Goal: Find specific page/section: Find specific page/section

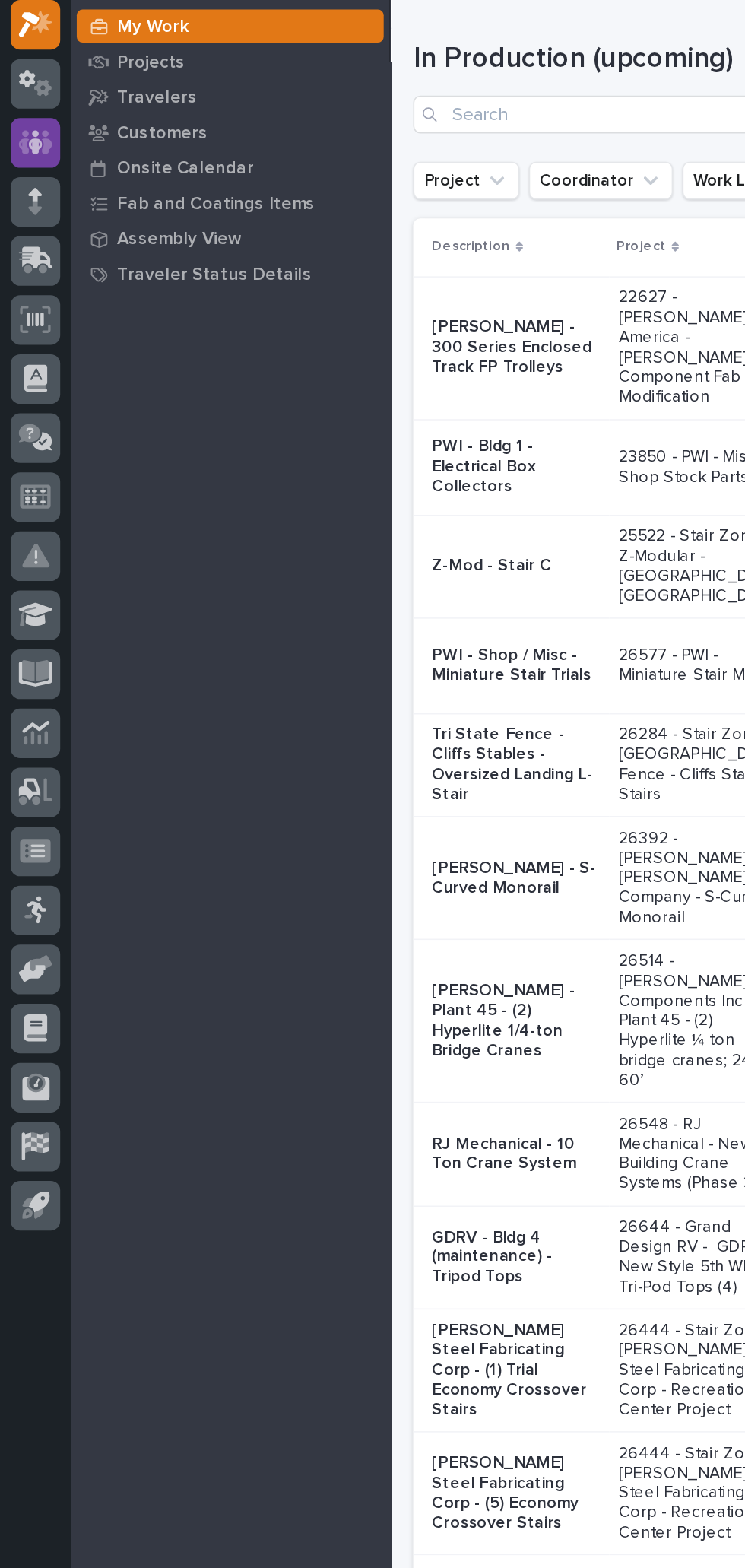
click at [22, 176] on icon at bounding box center [22, 176] width 9 height 15
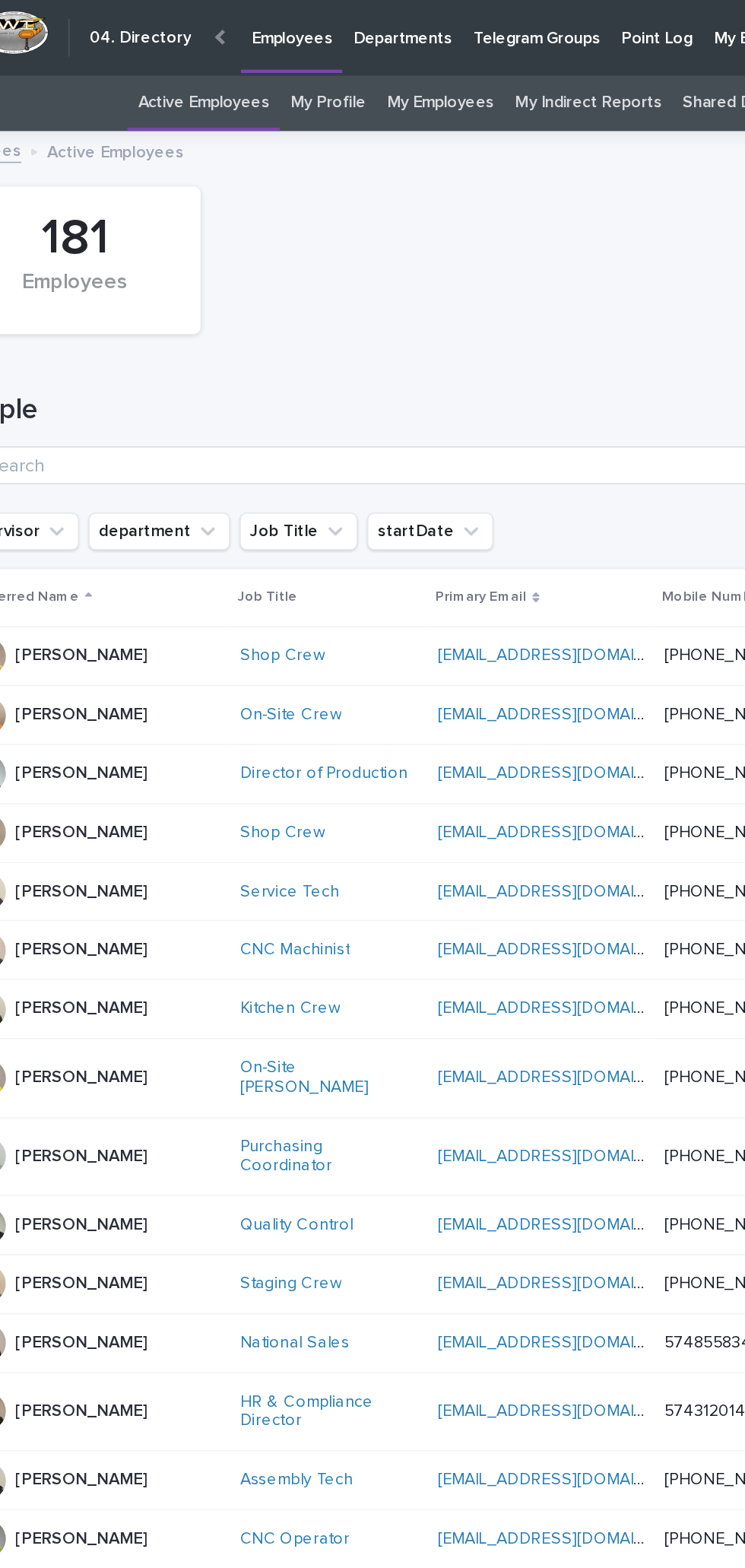
click at [391, 61] on link "My Employees" at bounding box center [377, 66] width 68 height 36
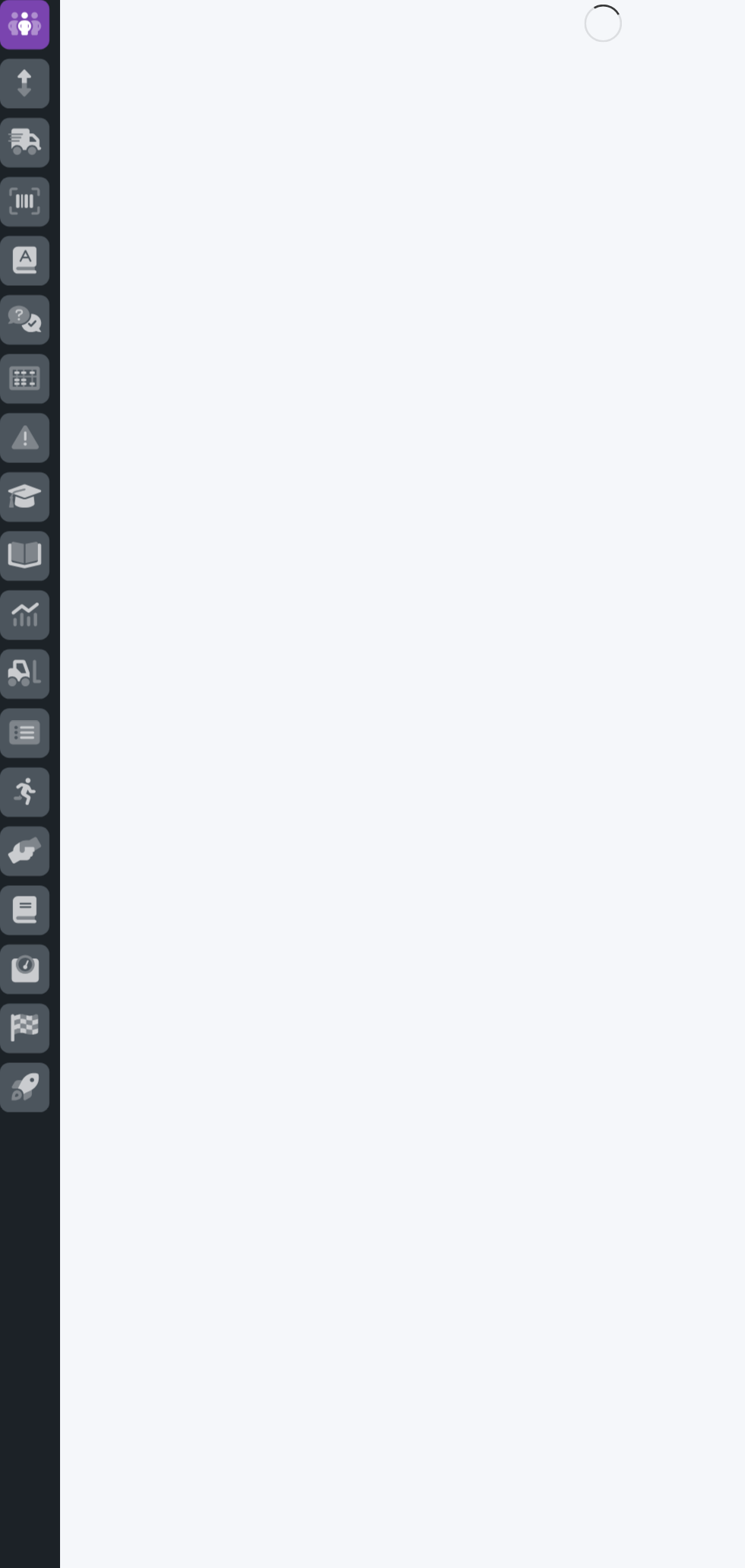
scroll to position [48, 0]
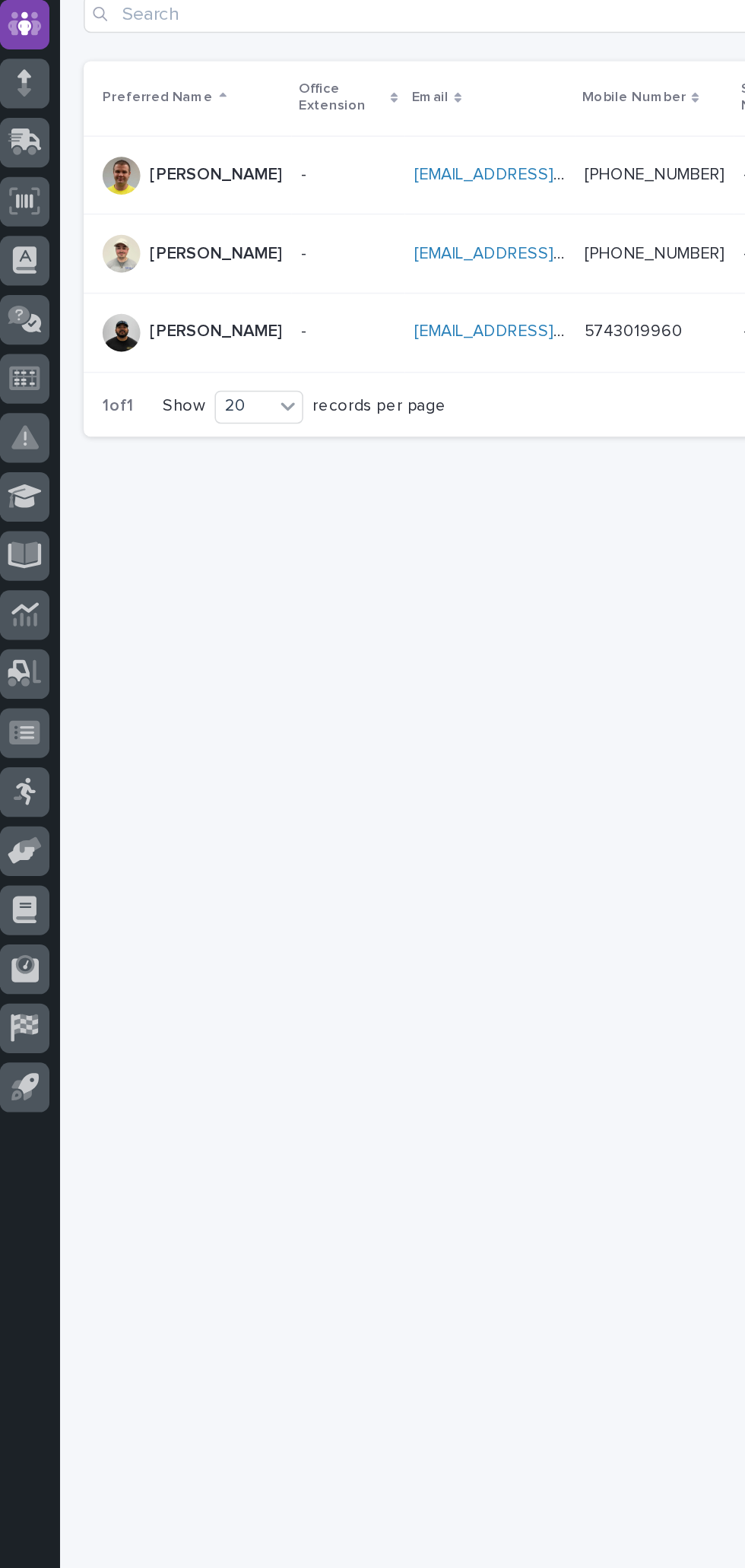
click at [134, 362] on div "[PERSON_NAME]" at bounding box center [146, 375] width 85 height 26
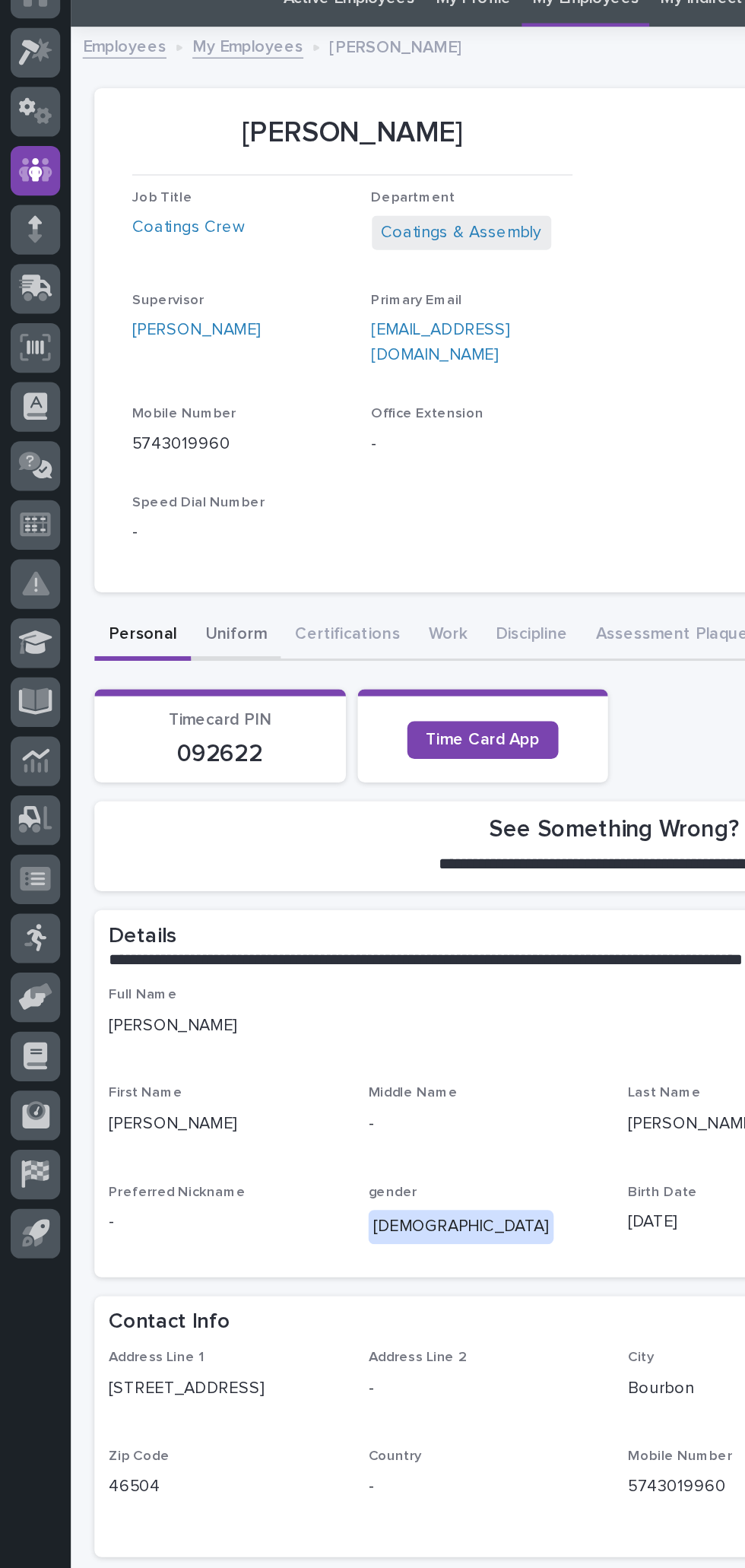
click at [158, 485] on button "Uniform" at bounding box center [152, 477] width 58 height 32
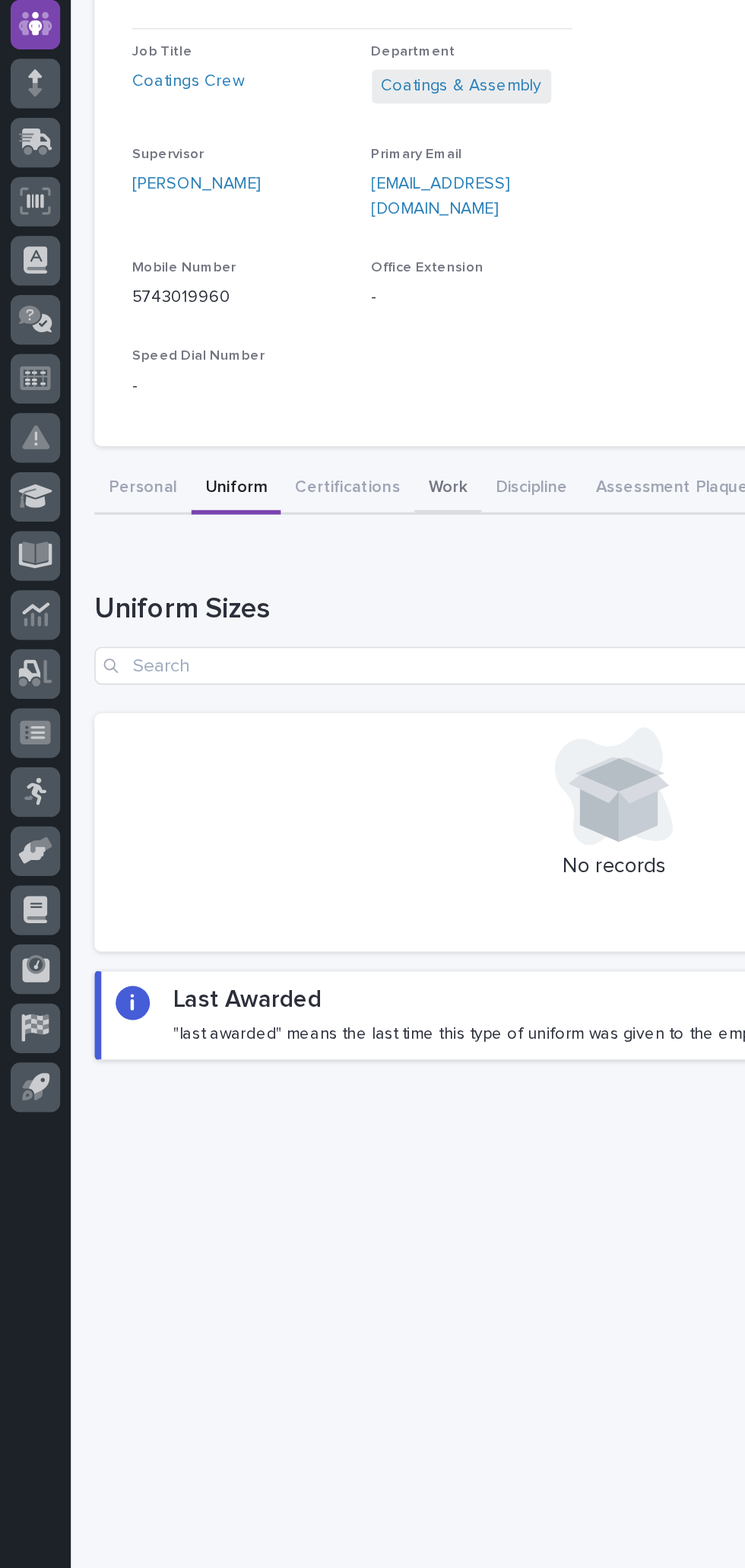
click at [283, 481] on button "Work" at bounding box center [288, 477] width 43 height 32
